Goal: Task Accomplishment & Management: Manage account settings

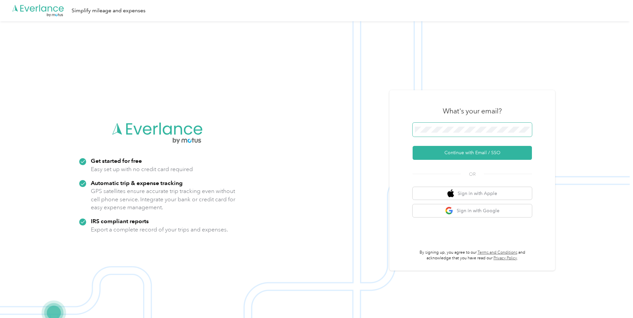
click at [499, 156] on button "Continue with Email / SSO" at bounding box center [472, 153] width 119 height 14
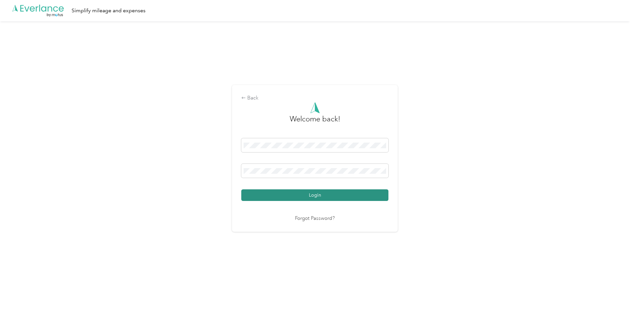
click at [317, 197] on button "Login" at bounding box center [314, 195] width 147 height 12
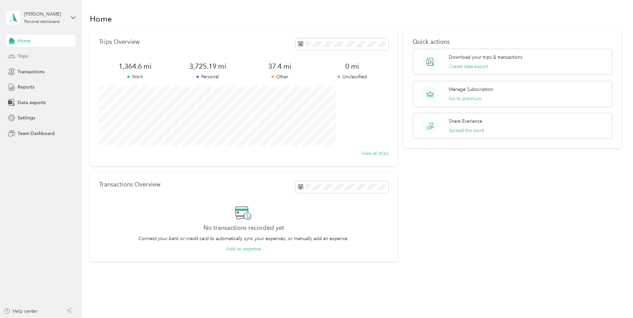
click at [23, 59] on span "Trips" at bounding box center [23, 56] width 10 height 7
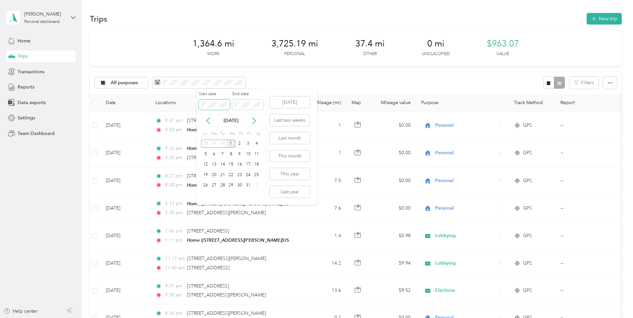
click at [144, 102] on body "[PERSON_NAME] Personal dashboard Home Trips Transactions Reports Data exports S…" at bounding box center [315, 159] width 630 height 318
click at [208, 121] on icon at bounding box center [208, 120] width 7 height 7
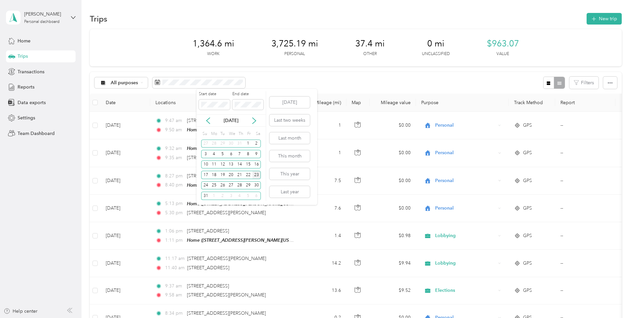
click at [256, 174] on div "23" at bounding box center [257, 175] width 9 height 8
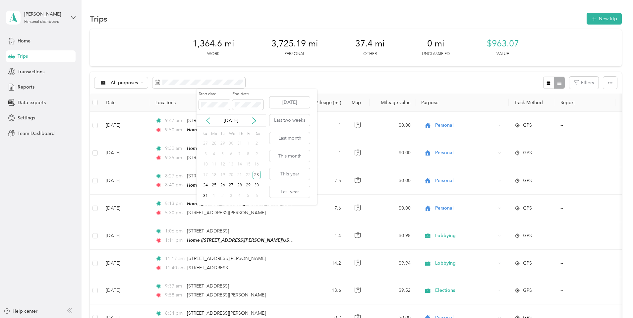
click at [207, 120] on icon at bounding box center [207, 121] width 3 height 6
click at [109, 99] on body "[PERSON_NAME] Personal dashboard Home Trips Transactions Reports Data exports S…" at bounding box center [315, 159] width 630 height 318
click at [253, 120] on icon at bounding box center [254, 120] width 7 height 7
click at [257, 173] on div "23" at bounding box center [257, 175] width 9 height 8
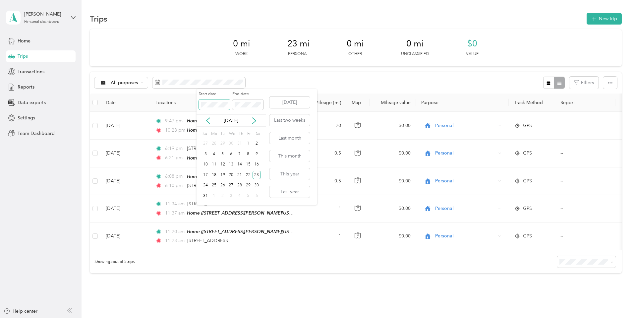
click at [228, 105] on span at bounding box center [214, 104] width 31 height 11
click at [207, 121] on icon at bounding box center [208, 120] width 7 height 7
click at [231, 175] on div "23" at bounding box center [231, 175] width 9 height 8
click at [249, 176] on div "25" at bounding box center [248, 175] width 9 height 8
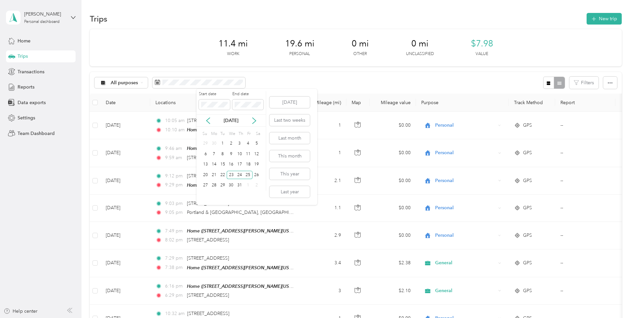
click at [260, 121] on div "[DATE]" at bounding box center [231, 120] width 69 height 7
click at [254, 121] on icon at bounding box center [254, 120] width 7 height 7
click at [221, 164] on div "12" at bounding box center [222, 164] width 9 height 8
click at [223, 166] on div "12" at bounding box center [222, 164] width 9 height 8
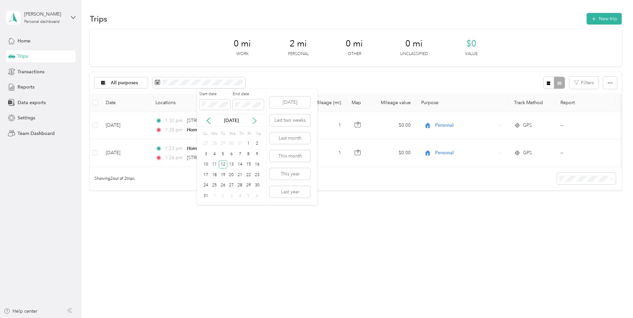
click at [255, 120] on icon at bounding box center [254, 120] width 7 height 7
click at [231, 156] on div "10" at bounding box center [231, 154] width 9 height 8
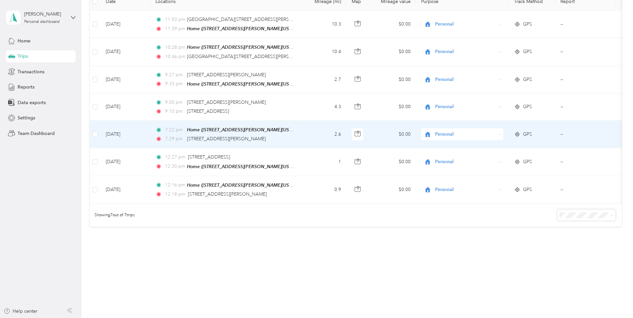
scroll to position [104, 0]
